Goal: Register for event/course

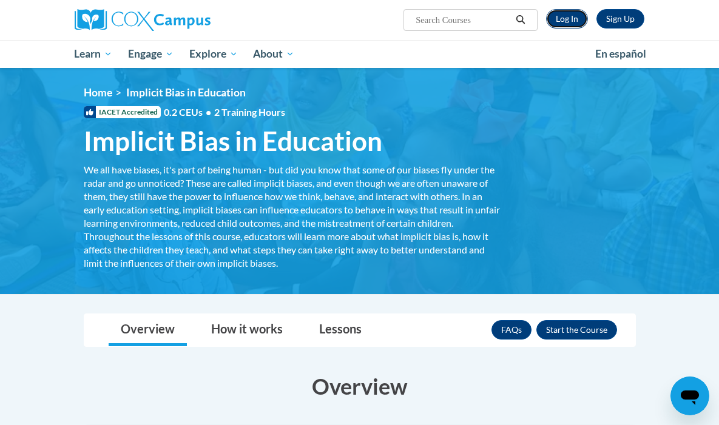
click at [588, 22] on link "Log In" at bounding box center [567, 18] width 42 height 19
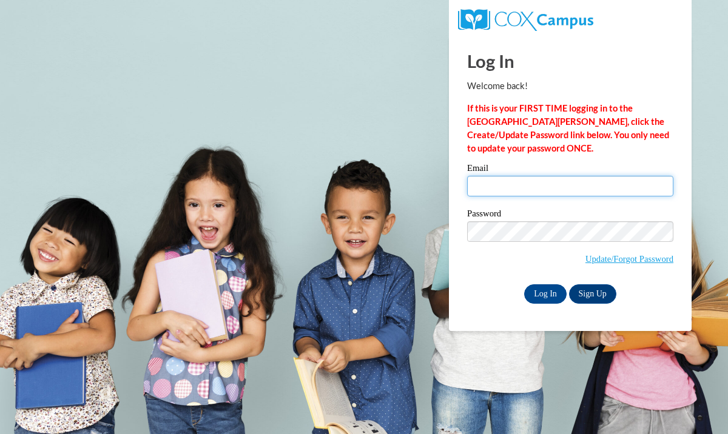
click at [534, 194] on input "Email" at bounding box center [570, 186] width 206 height 21
type input "mgissen1396@student.gwinnetttech.edu"
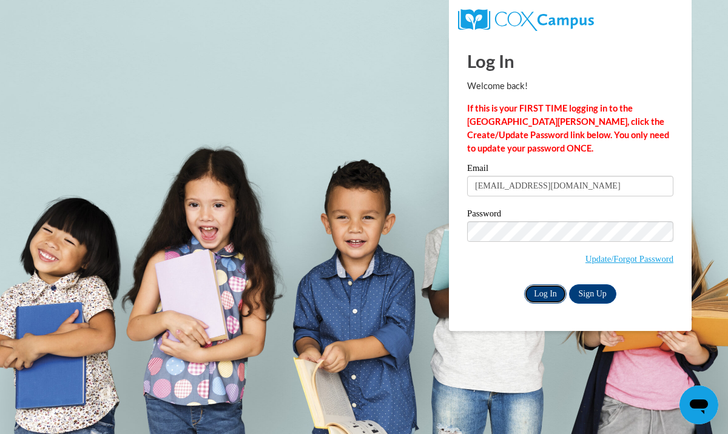
click at [546, 289] on input "Log In" at bounding box center [545, 293] width 42 height 19
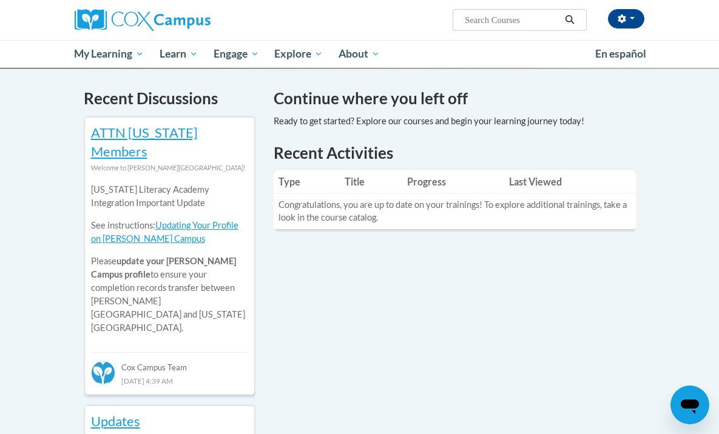
scroll to position [368, 0]
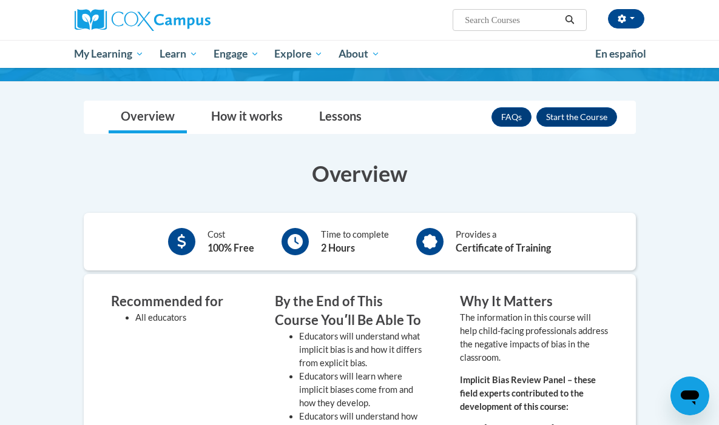
scroll to position [199, 0]
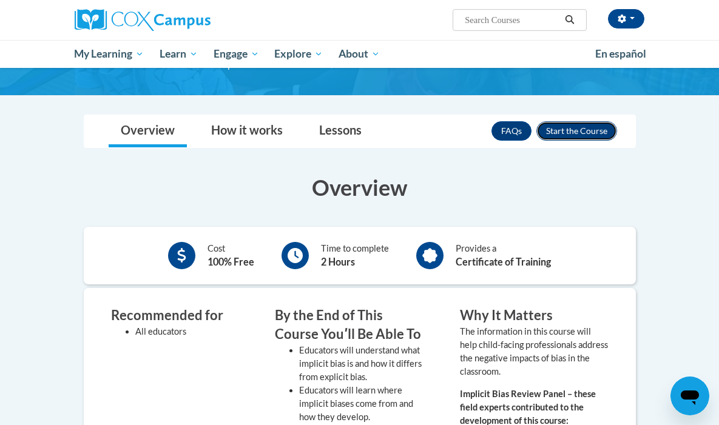
click at [617, 128] on button "Enroll" at bounding box center [576, 130] width 81 height 19
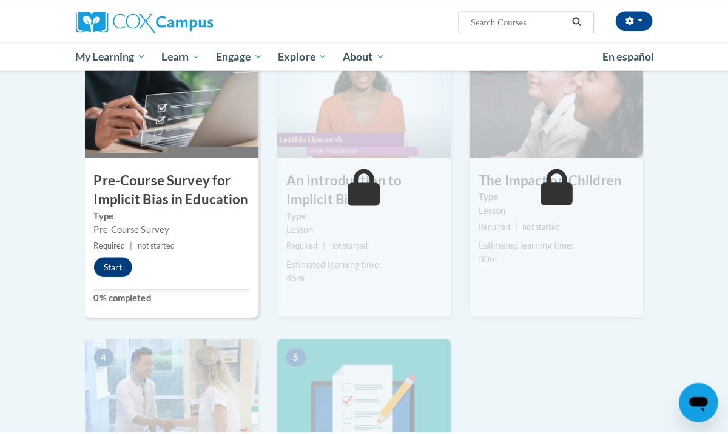
scroll to position [290, 0]
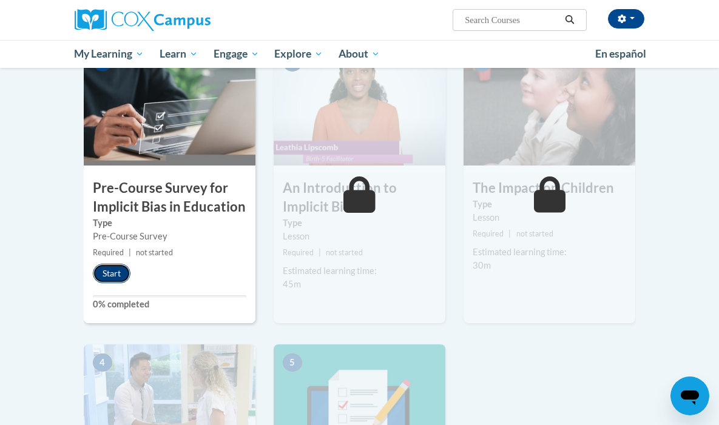
click at [93, 274] on button "Start" at bounding box center [112, 273] width 38 height 19
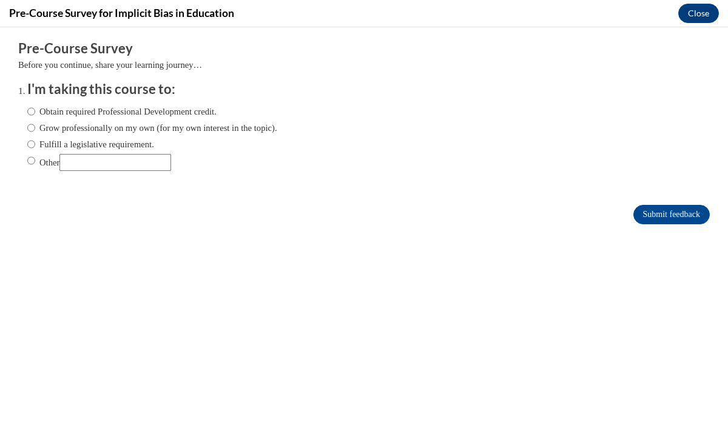
scroll to position [0, 0]
click at [27, 111] on label "Obtain required Professional Development credit." at bounding box center [121, 111] width 189 height 13
click at [27, 111] on input "Obtain required Professional Development credit." at bounding box center [31, 111] width 8 height 13
radio input "true"
click at [654, 214] on input "Submit feedback" at bounding box center [671, 214] width 76 height 19
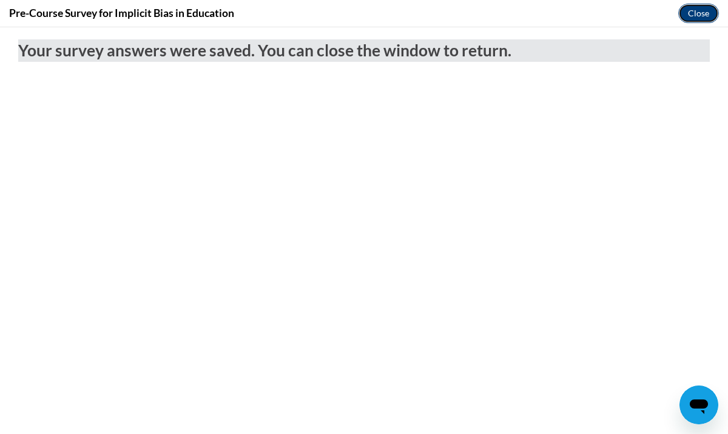
click at [706, 19] on button "Close" at bounding box center [698, 13] width 41 height 19
